Goal: Find specific page/section: Find specific page/section

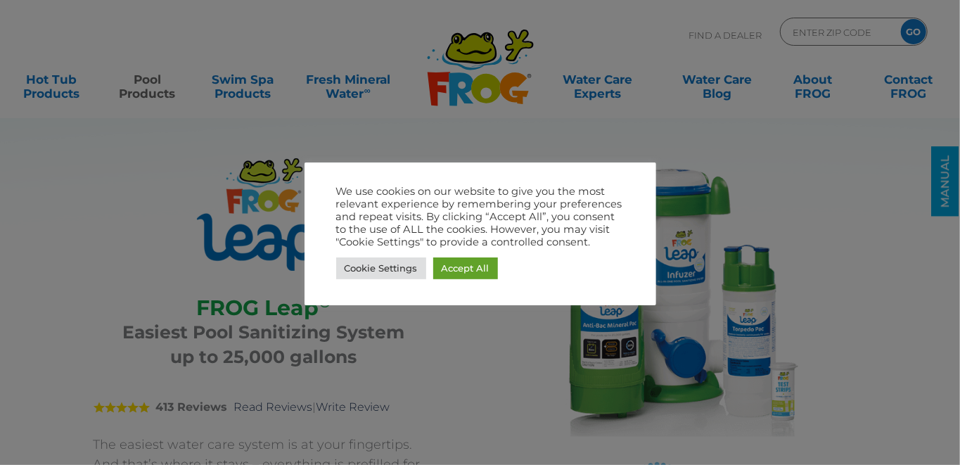
click at [829, 153] on div at bounding box center [480, 232] width 960 height 465
click at [460, 271] on link "Accept All" at bounding box center [465, 268] width 65 height 22
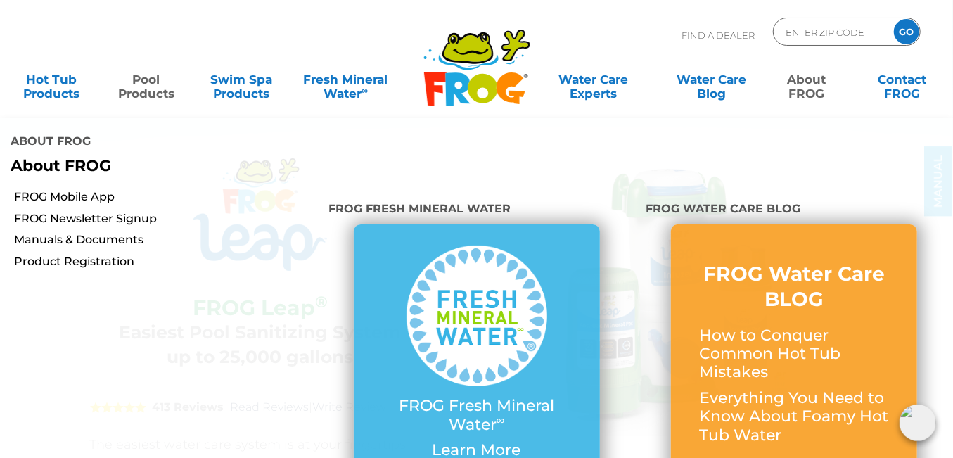
click at [819, 87] on link "About FROG" at bounding box center [807, 79] width 74 height 28
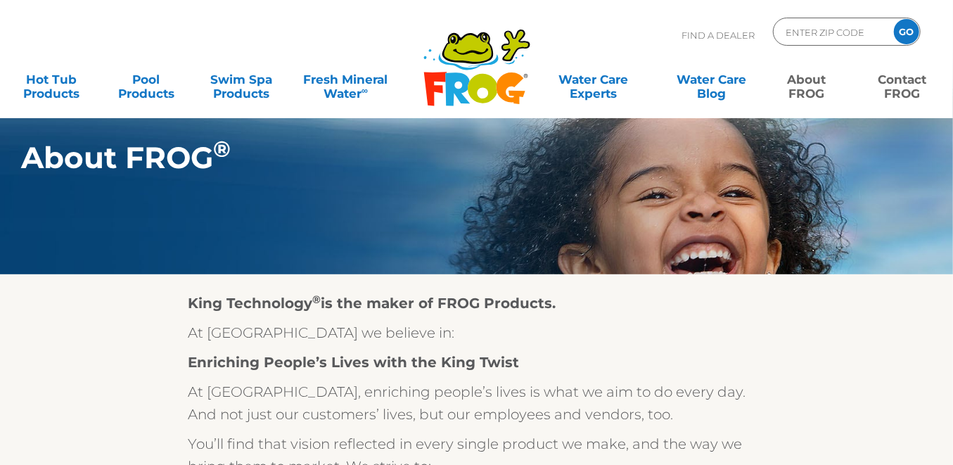
click at [906, 86] on link "Contact FROG" at bounding box center [902, 79] width 74 height 28
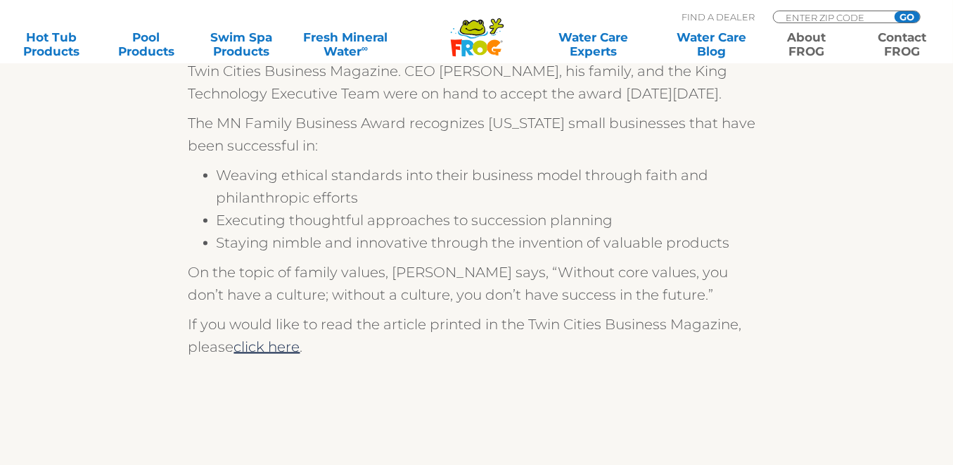
scroll to position [1266, 0]
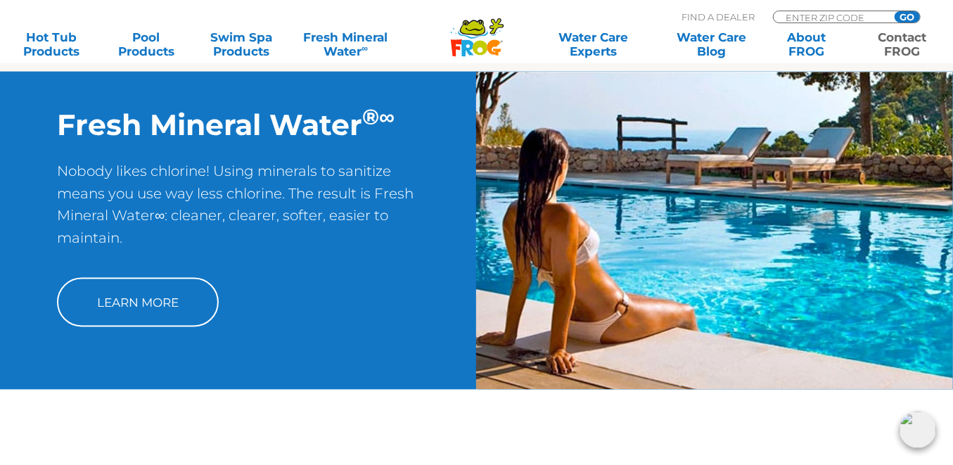
scroll to position [1078, 0]
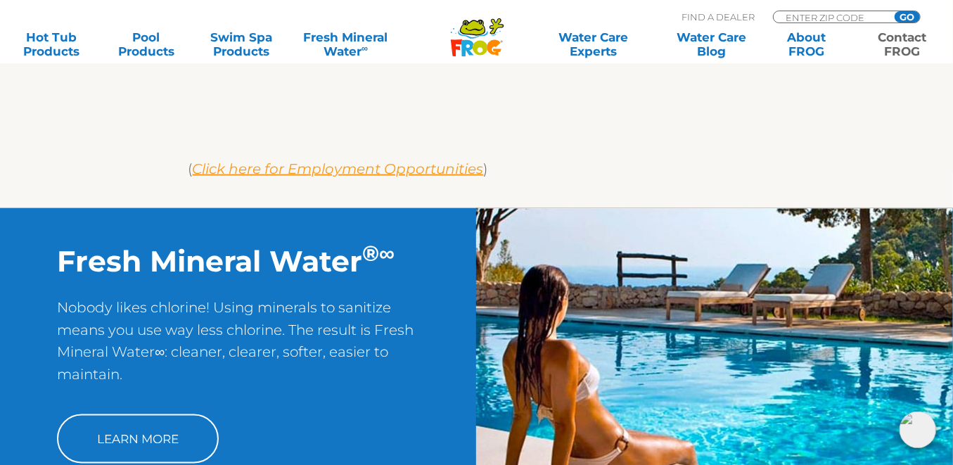
click at [430, 162] on em "Click here for Employment Opportunities" at bounding box center [338, 168] width 291 height 17
